Goal: Task Accomplishment & Management: Complete application form

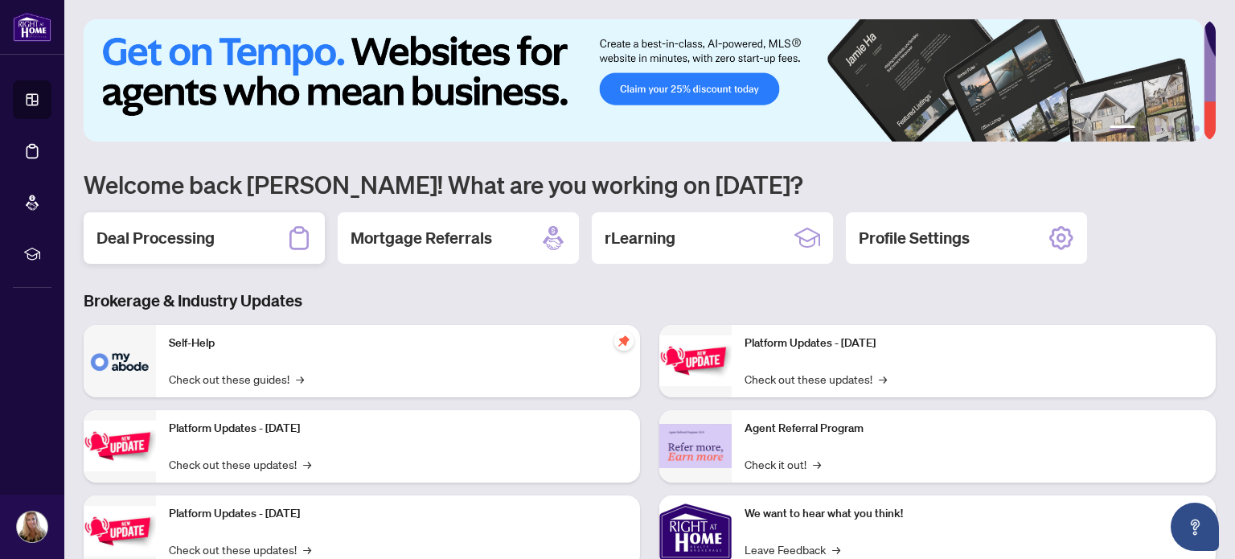
click at [200, 242] on h2 "Deal Processing" at bounding box center [155, 238] width 118 height 23
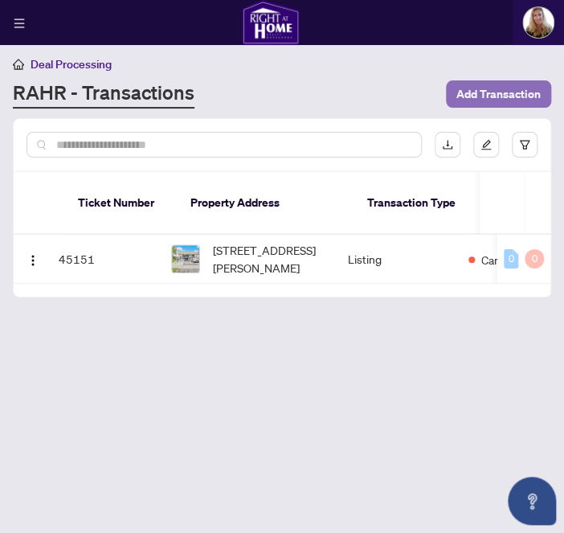
click at [496, 89] on span "Add Transaction" at bounding box center [499, 94] width 84 height 26
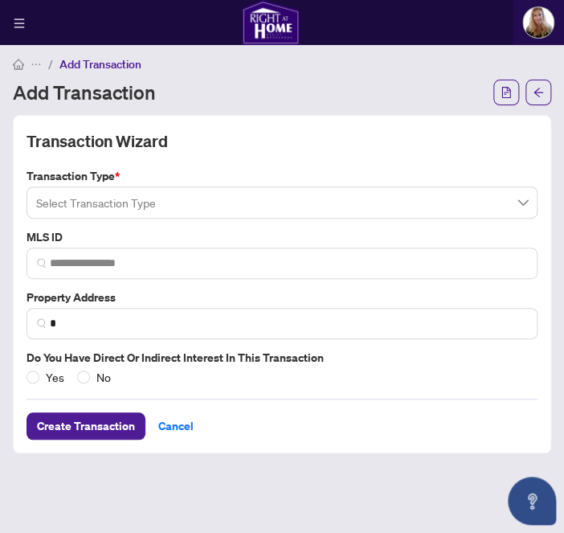
click at [521, 207] on span at bounding box center [282, 202] width 492 height 31
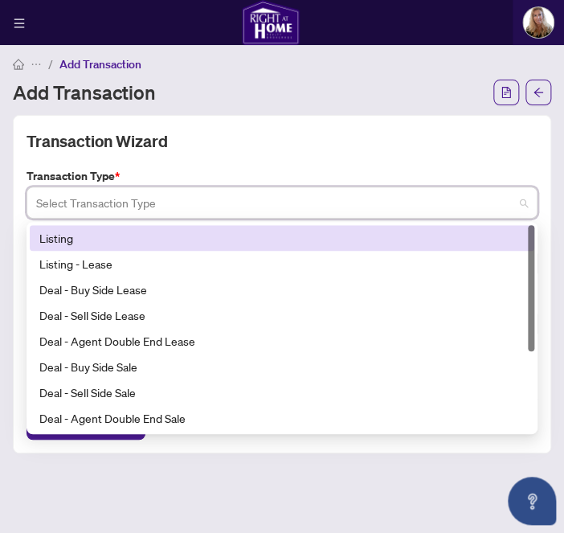
click at [55, 238] on div "Listing" at bounding box center [282, 238] width 486 height 18
